Goal: Transaction & Acquisition: Download file/media

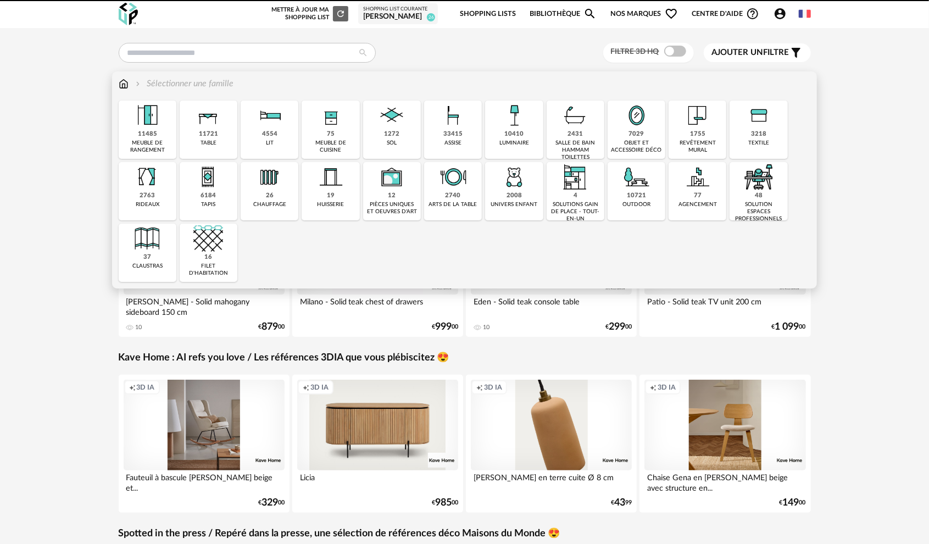
click at [323, 142] on div "meuble de cuisine" at bounding box center [330, 146] width 51 height 14
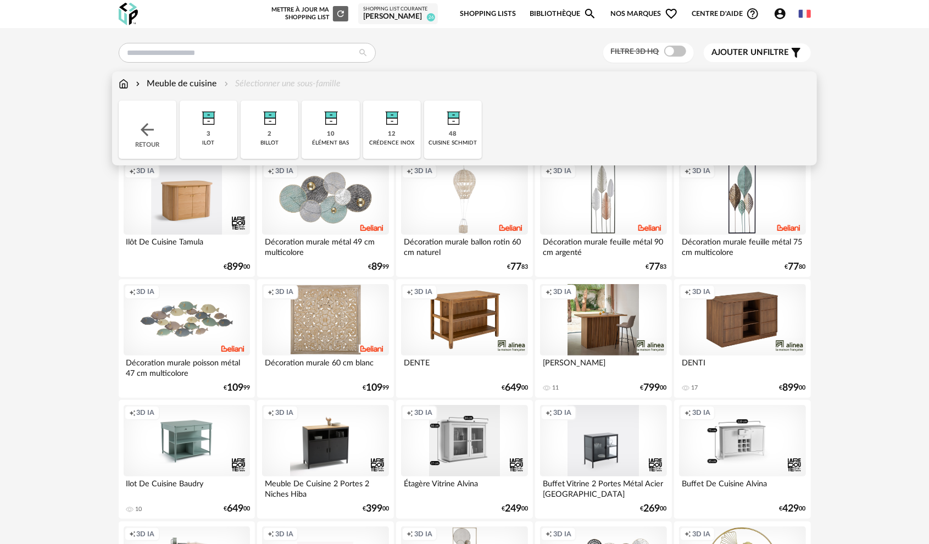
click at [465, 135] on div "48 cuisine schmidt" at bounding box center [453, 129] width 58 height 58
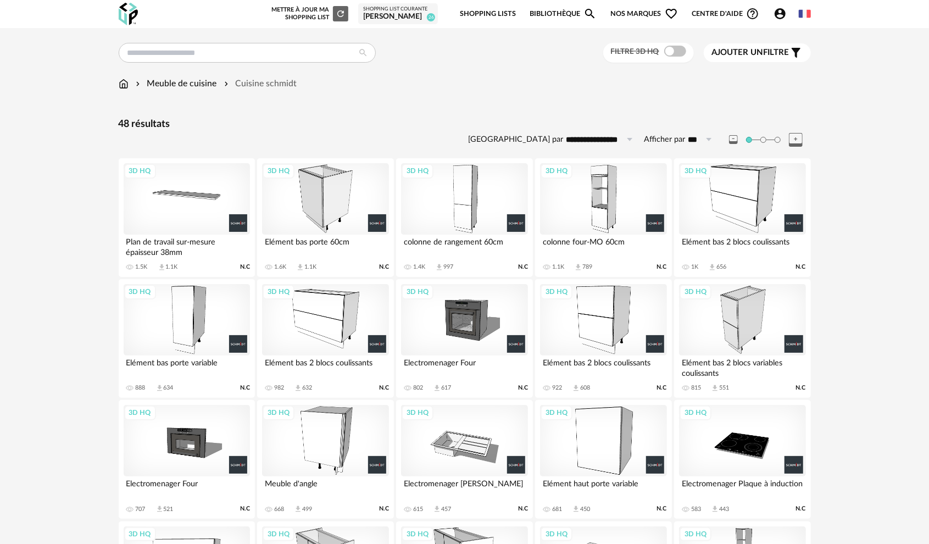
click at [342, 197] on div "3D HQ" at bounding box center [325, 198] width 126 height 71
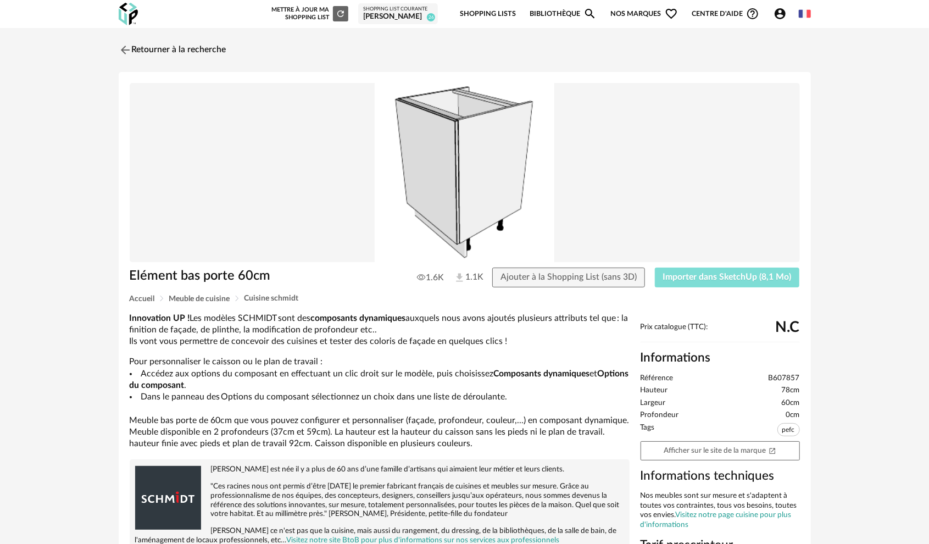
click at [697, 283] on button "Importer dans SketchUp (8,1 Mo)" at bounding box center [727, 277] width 145 height 20
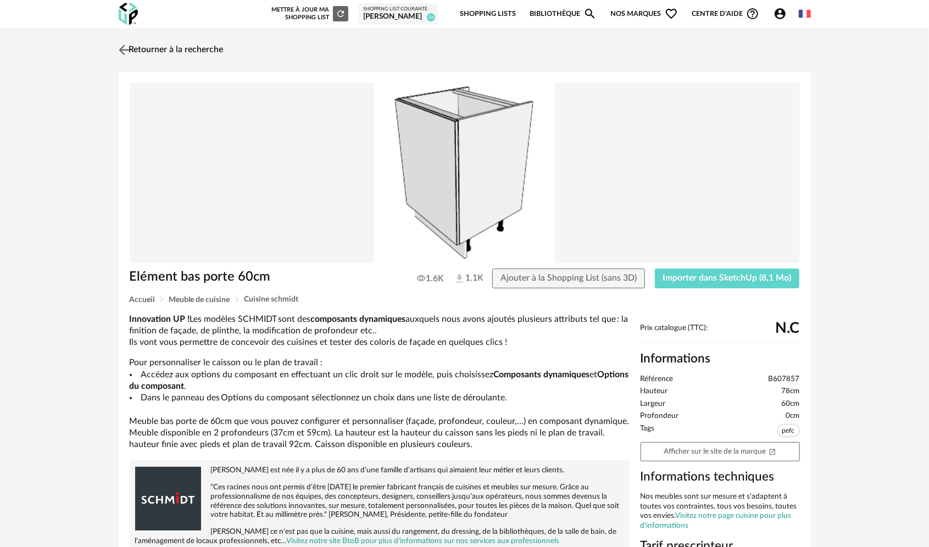
click at [122, 48] on img at bounding box center [124, 50] width 16 height 16
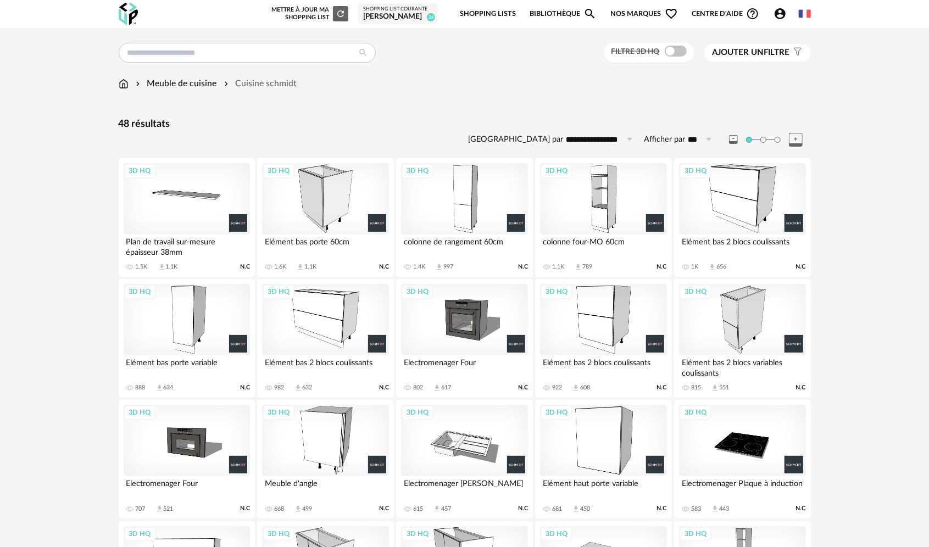
click at [757, 328] on div "3D HQ" at bounding box center [742, 319] width 126 height 71
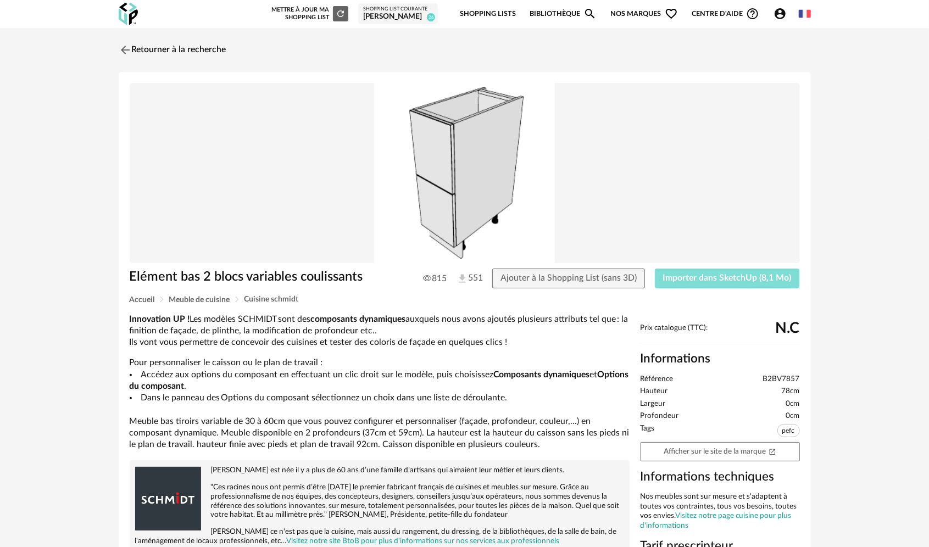
click at [709, 276] on span "Importer dans SketchUp (8,1 Mo)" at bounding box center [727, 277] width 128 height 9
click at [724, 286] on button "Importer dans SketchUp (8,1 Mo)" at bounding box center [727, 279] width 145 height 20
